Goal: Task Accomplishment & Management: Complete application form

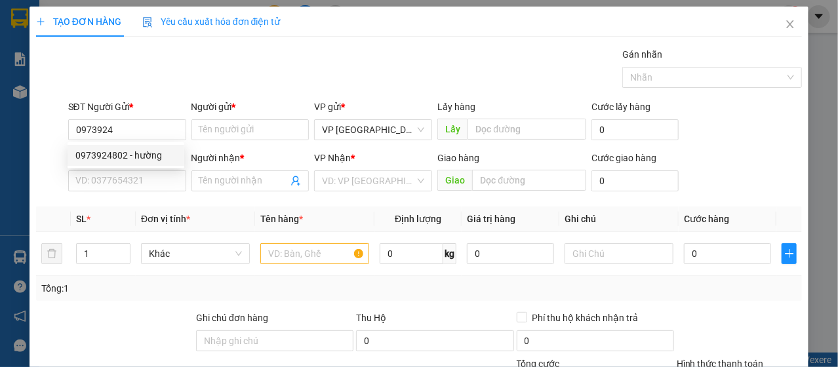
click at [104, 156] on div "0973924802 - hường" at bounding box center [125, 155] width 101 height 14
type input "0973924802"
type input "hường"
type input "0385990043"
type input "Minh"
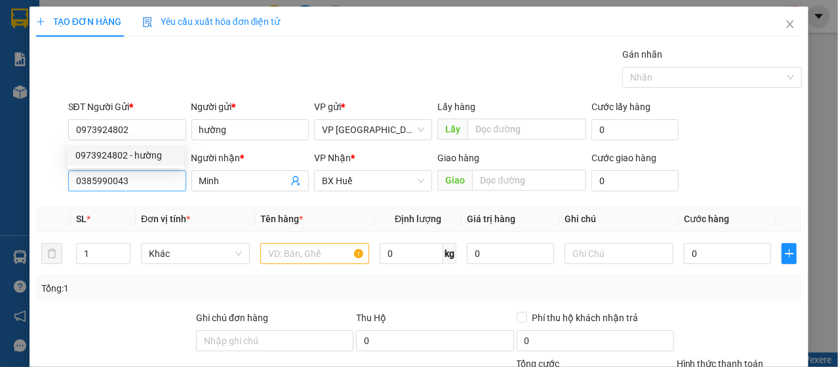
type input "50.000"
type input "0973924802"
click at [127, 184] on input "0385990043" at bounding box center [127, 181] width 118 height 21
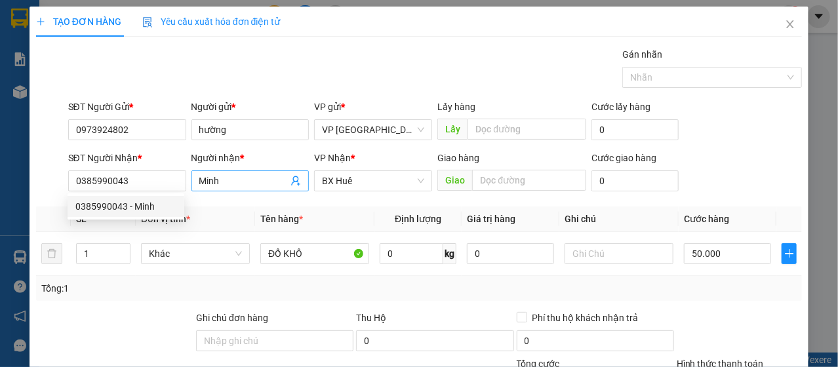
click at [195, 184] on span "Minh" at bounding box center [250, 181] width 118 height 21
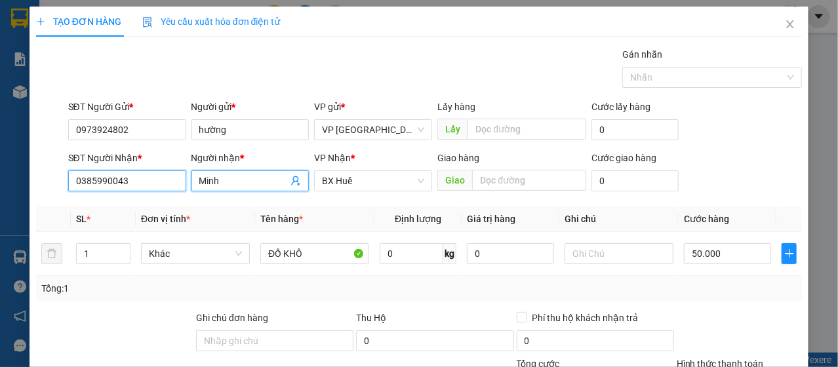
click at [169, 182] on input "0385990043" at bounding box center [127, 181] width 118 height 21
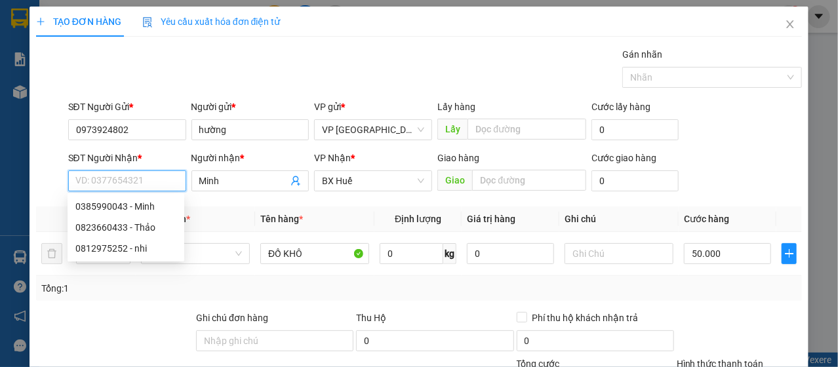
click at [170, 179] on input "SĐT Người Nhận *" at bounding box center [127, 181] width 118 height 21
click at [158, 224] on div "0823660433 - Thảo" at bounding box center [125, 227] width 101 height 14
type input "0823660433"
type input "Thảo"
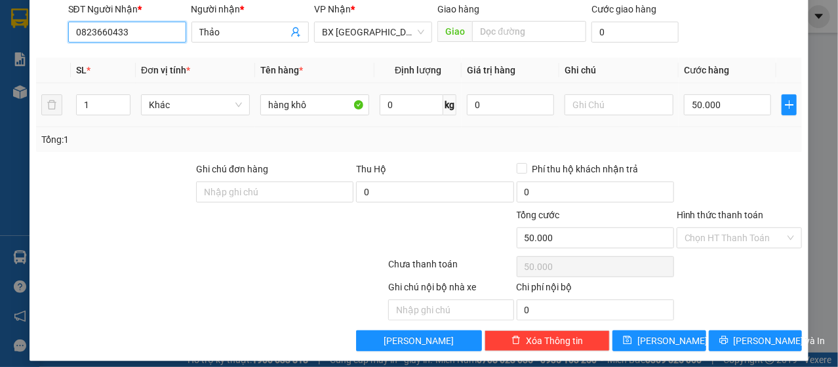
scroll to position [157, 0]
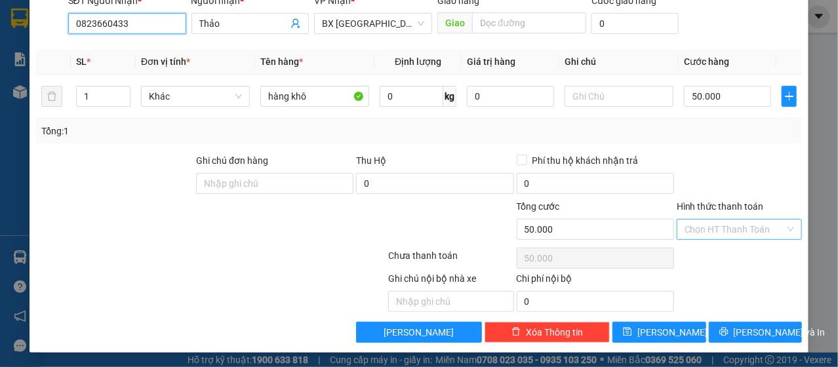
type input "0823660433"
drag, startPoint x: 715, startPoint y: 233, endPoint x: 712, endPoint y: 257, distance: 23.9
click at [714, 235] on input "Hình thức thanh toán" at bounding box center [735, 230] width 100 height 20
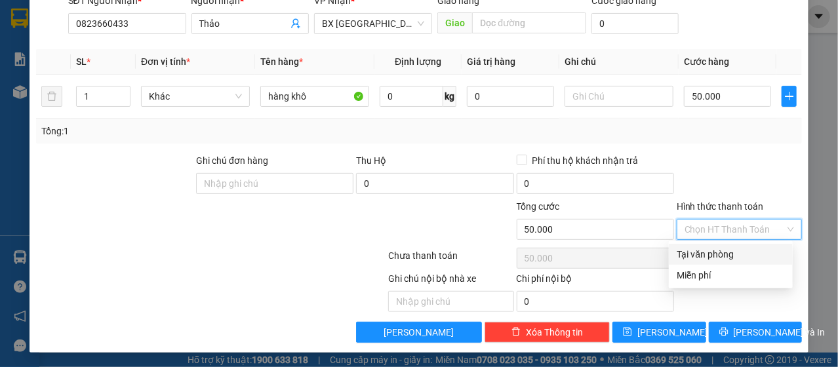
click at [712, 257] on div "Tại văn phòng" at bounding box center [731, 254] width 108 height 14
type input "0"
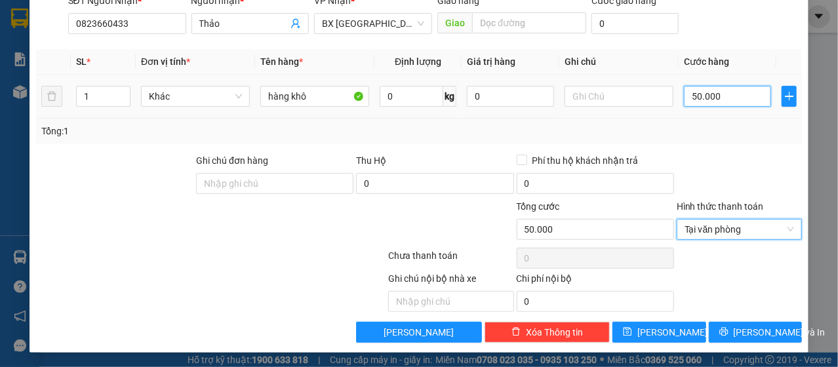
click at [707, 92] on input "50.000" at bounding box center [727, 96] width 87 height 21
type input "4"
type input "40"
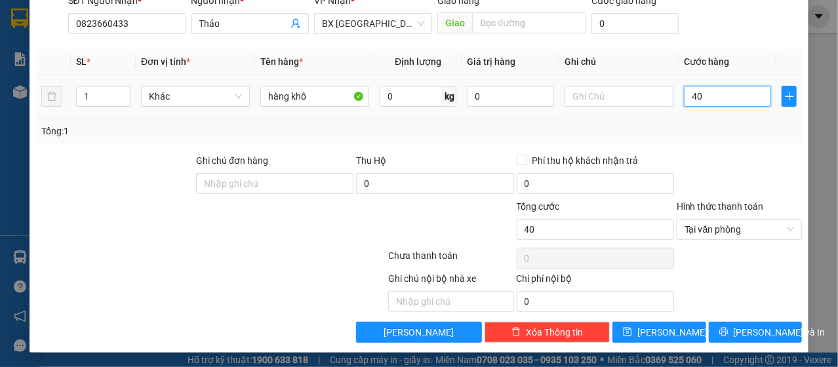
type input "400"
type input "4.000"
type input "40.000"
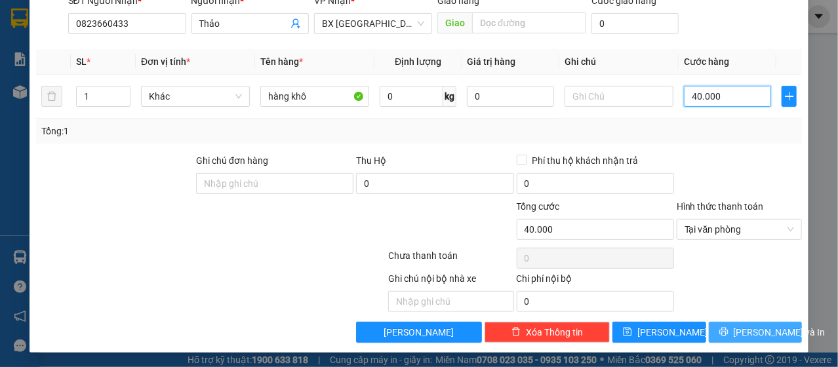
type input "40.000"
click at [750, 330] on span "Lưu và In" at bounding box center [780, 332] width 92 height 14
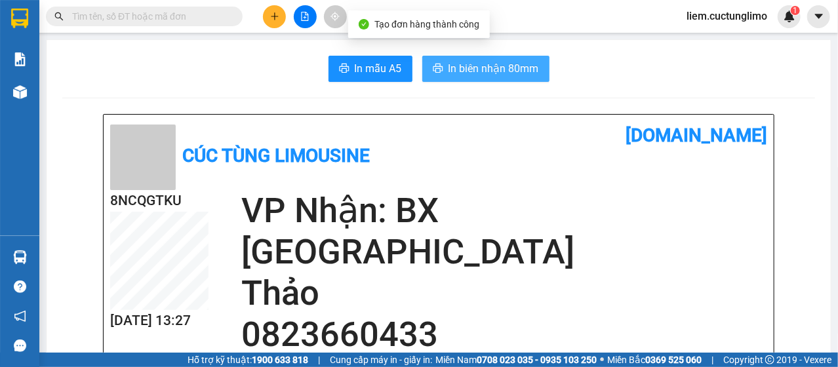
click at [487, 75] on span "In biên nhận 80mm" at bounding box center [494, 68] width 91 height 16
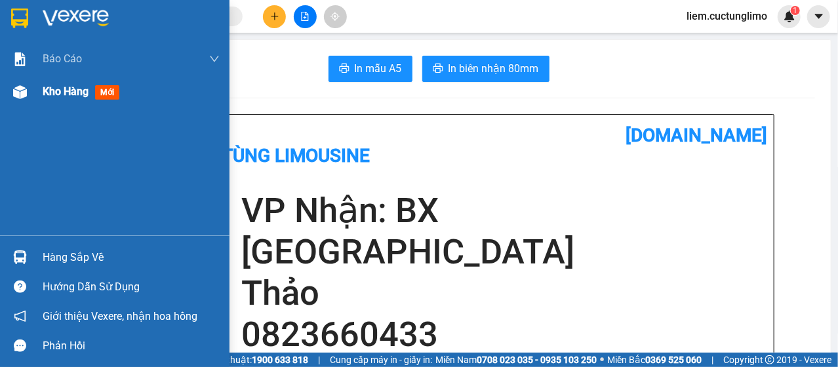
click at [10, 87] on div at bounding box center [20, 92] width 23 height 23
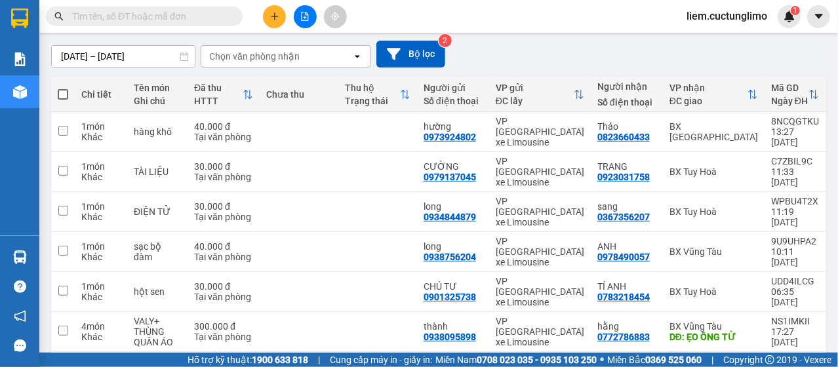
scroll to position [131, 0]
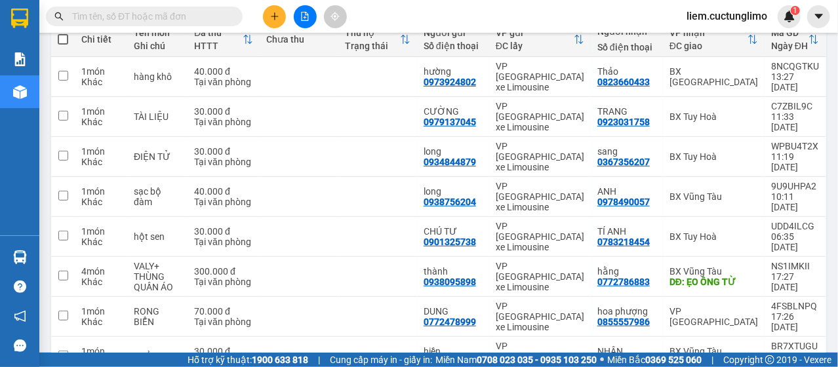
scroll to position [131, 0]
